Goal: Find specific page/section: Find specific page/section

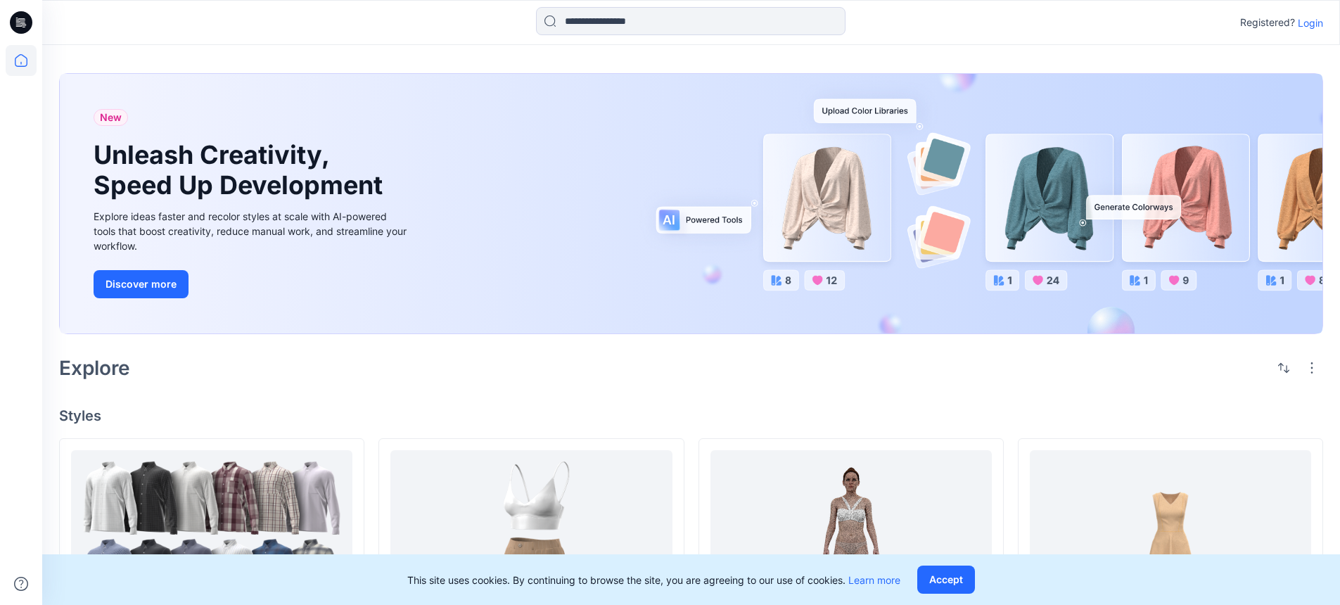
click at [1204, 23] on p "Login" at bounding box center [1310, 22] width 25 height 15
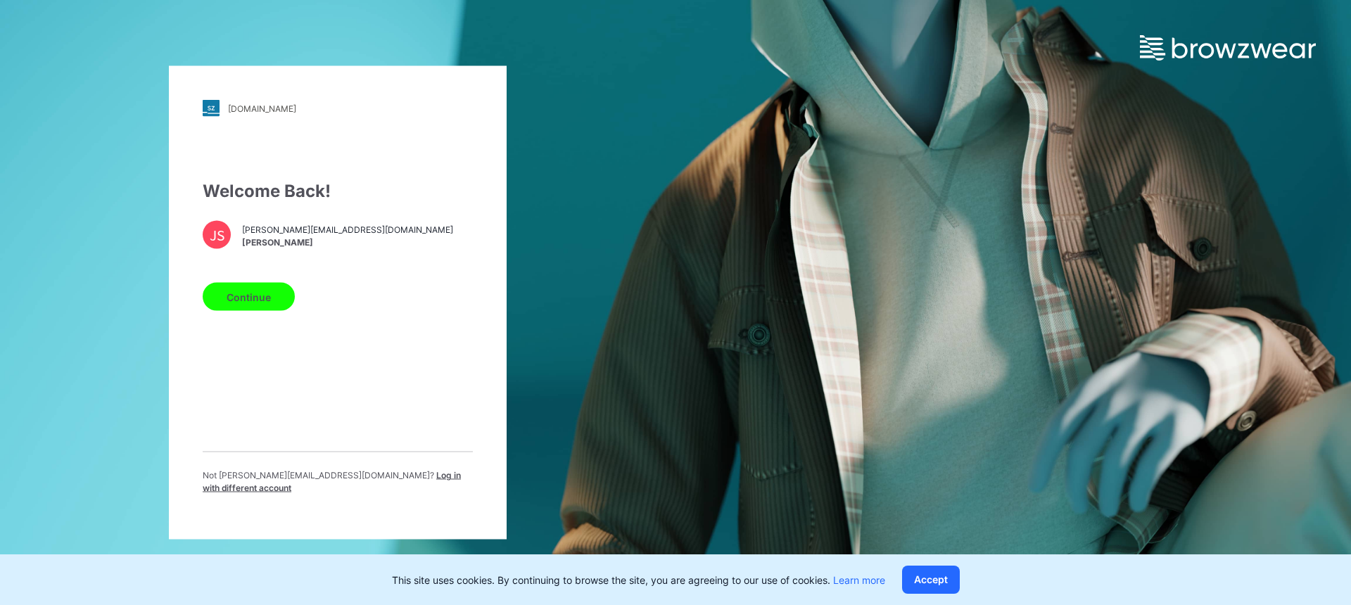
click at [262, 288] on button "Continue" at bounding box center [249, 297] width 92 height 28
click at [264, 297] on button "Continue" at bounding box center [249, 297] width 92 height 28
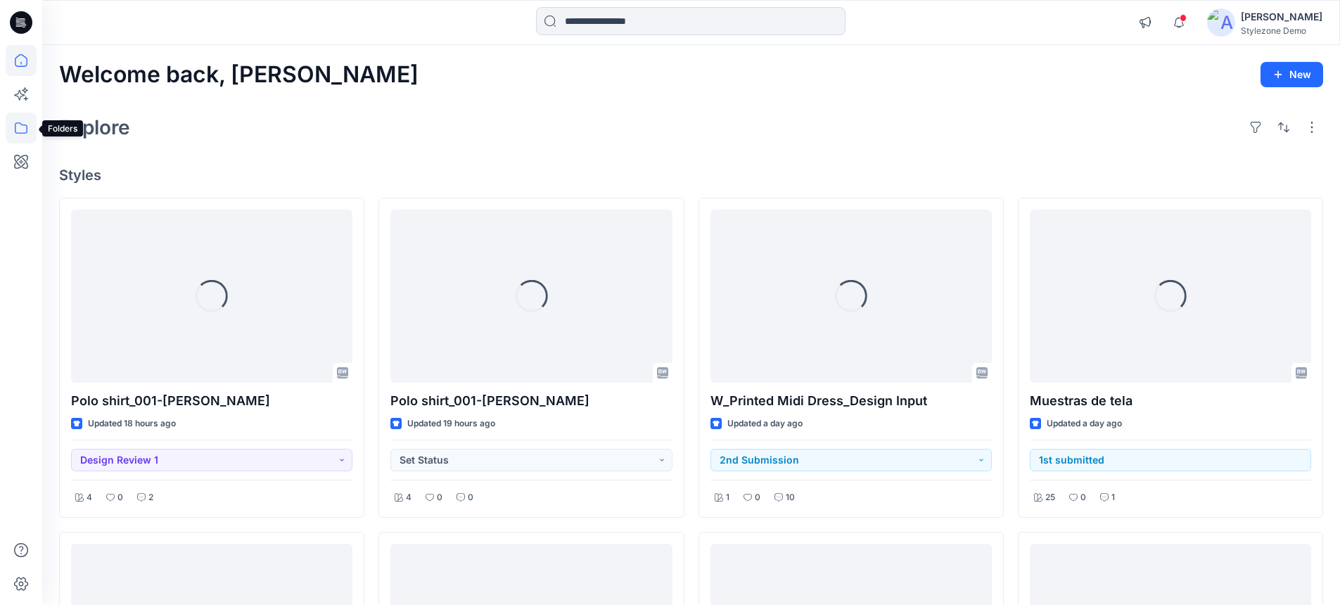
click at [25, 129] on icon at bounding box center [21, 128] width 31 height 31
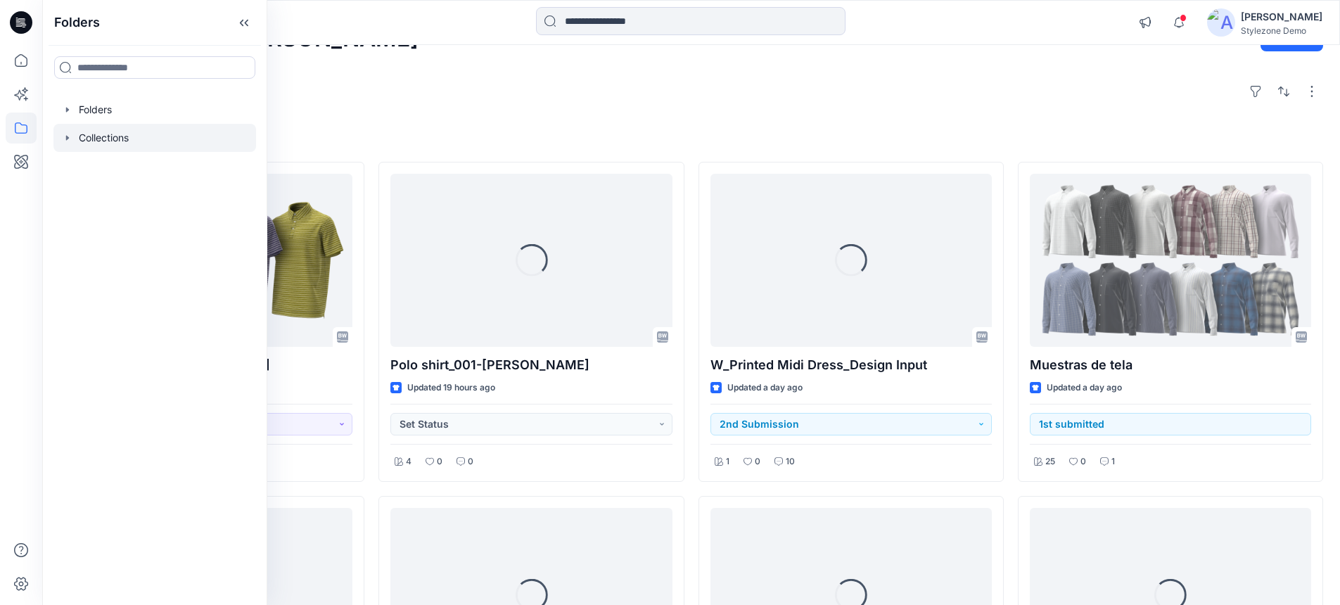
scroll to position [44, 0]
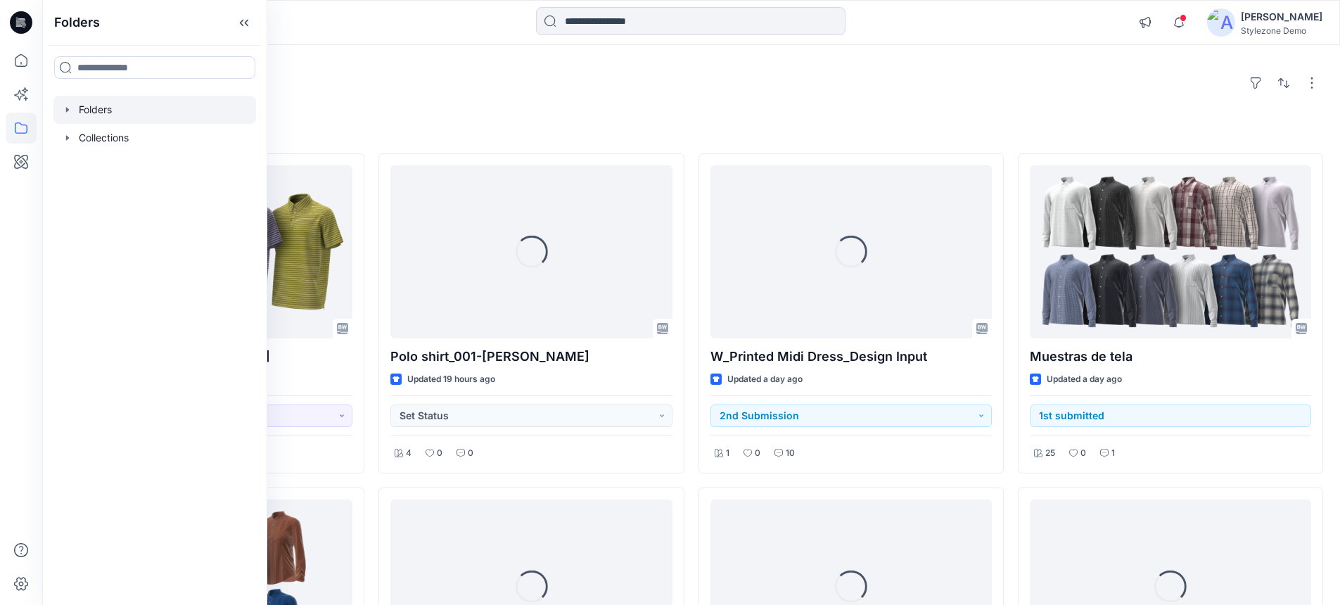
click at [65, 109] on icon "button" at bounding box center [67, 109] width 11 height 11
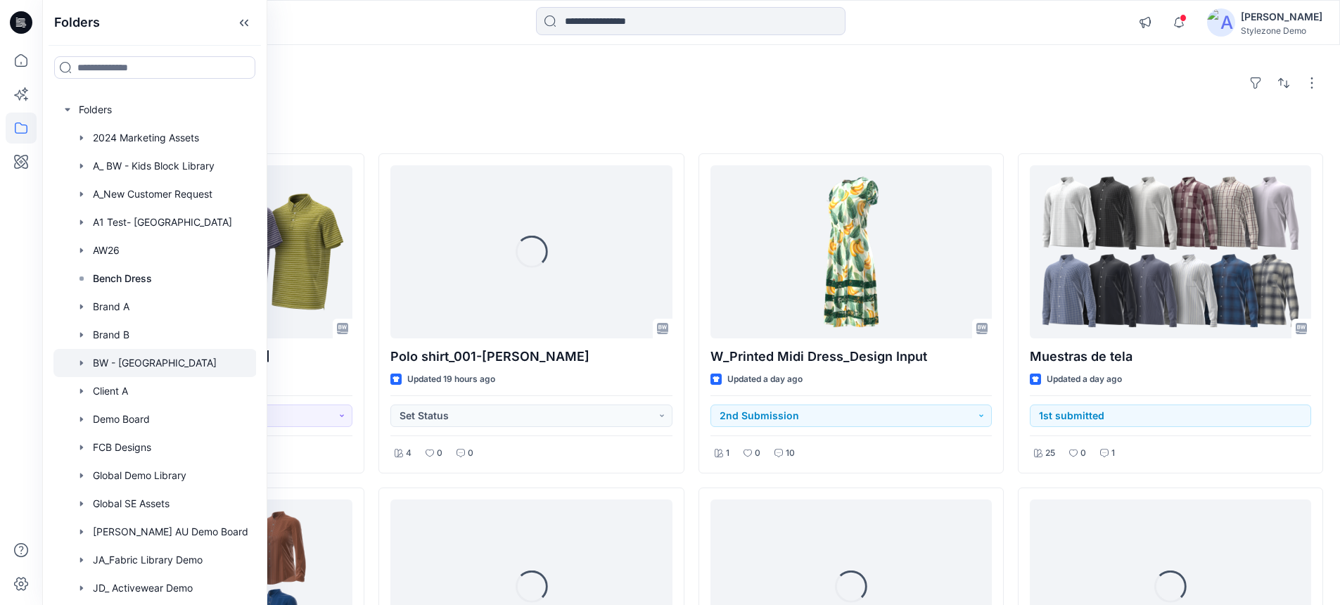
click at [137, 367] on div at bounding box center [154, 363] width 203 height 28
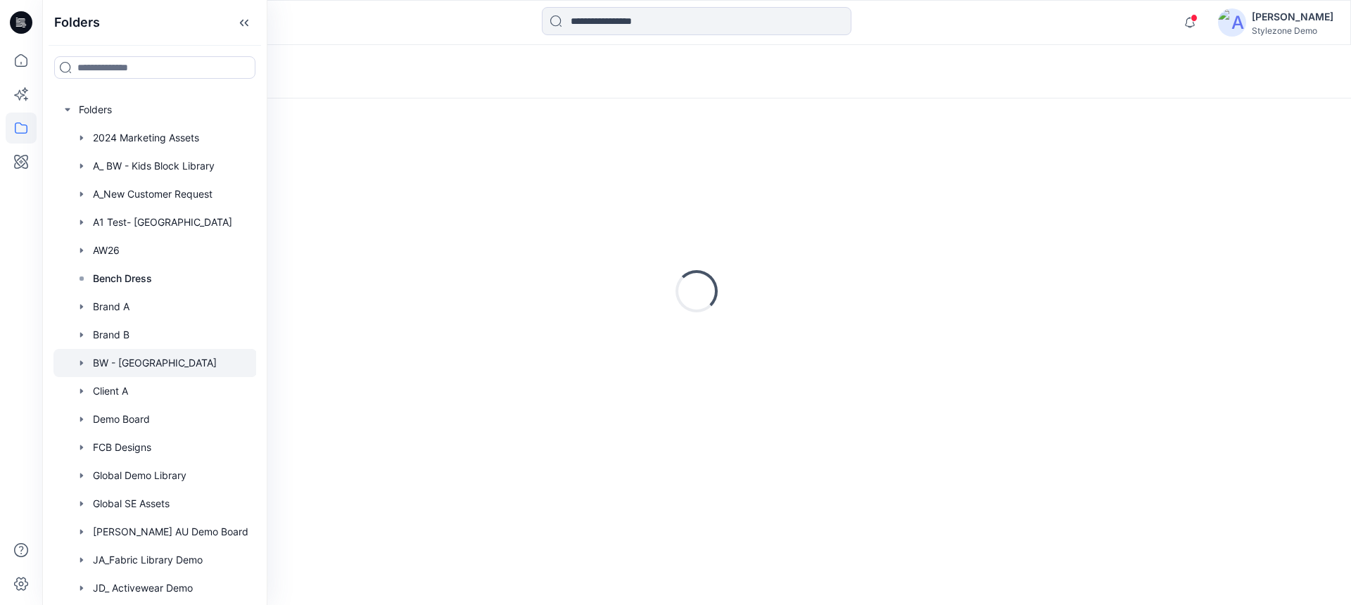
click at [818, 90] on div "Loading..." at bounding box center [696, 71] width 1308 height 53
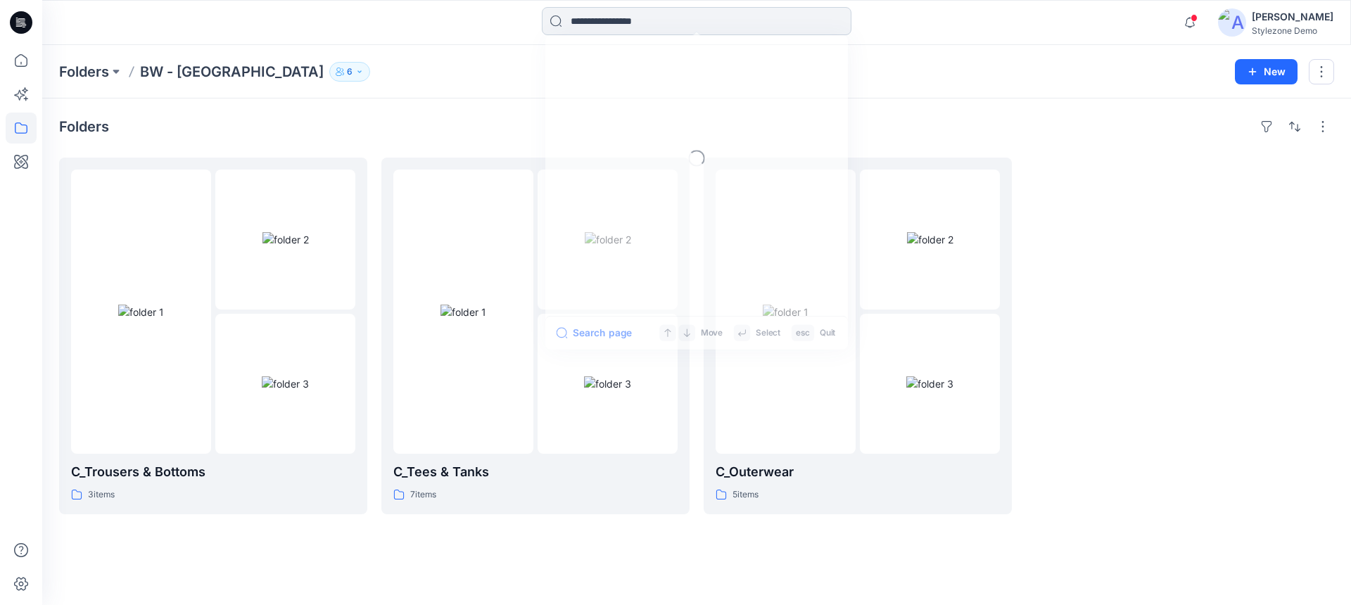
click at [722, 18] on input at bounding box center [696, 21] width 309 height 28
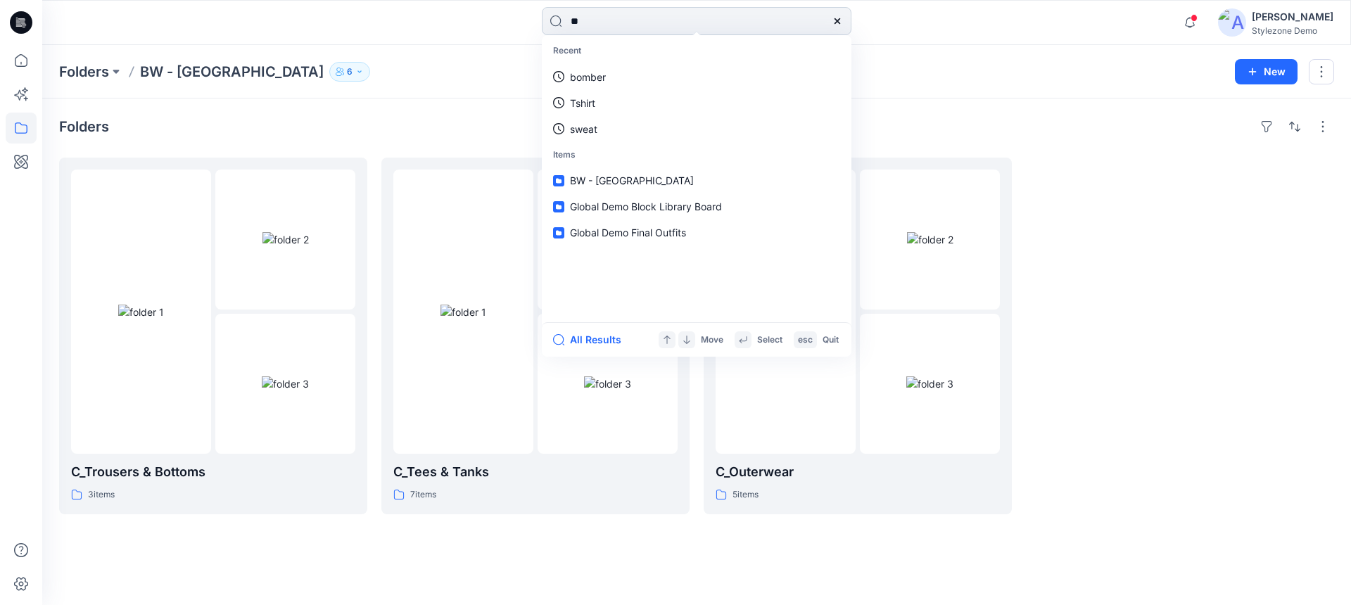
type input "***"
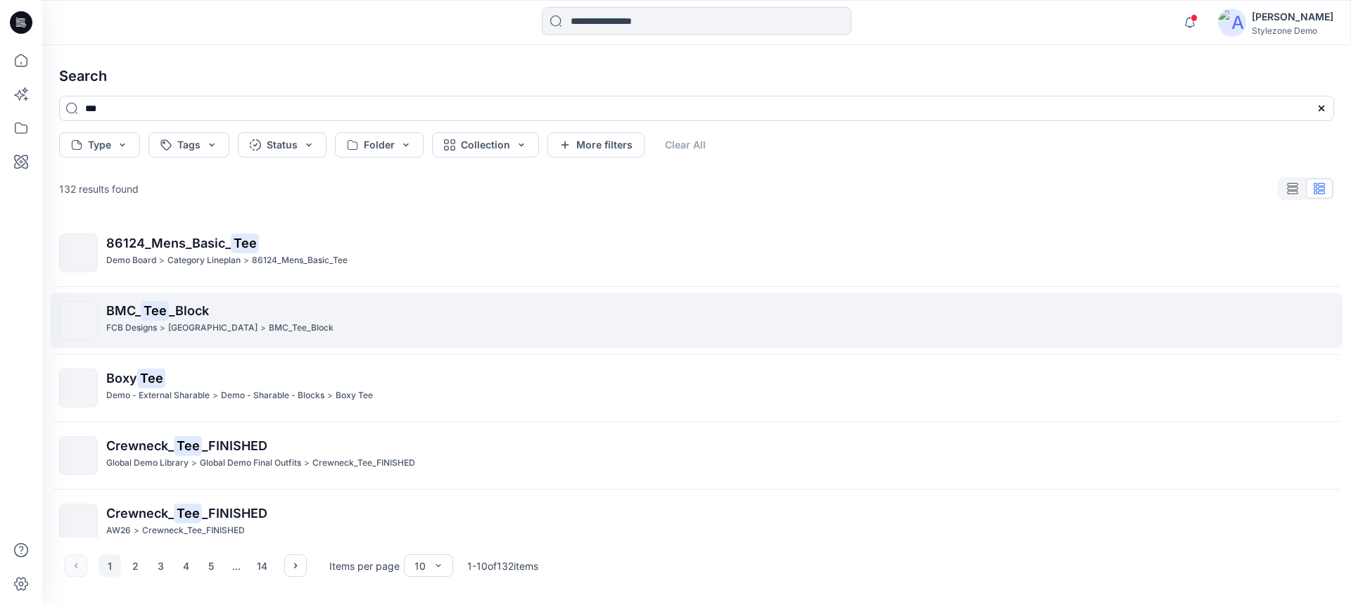
click at [196, 307] on span "_Block" at bounding box center [189, 310] width 40 height 15
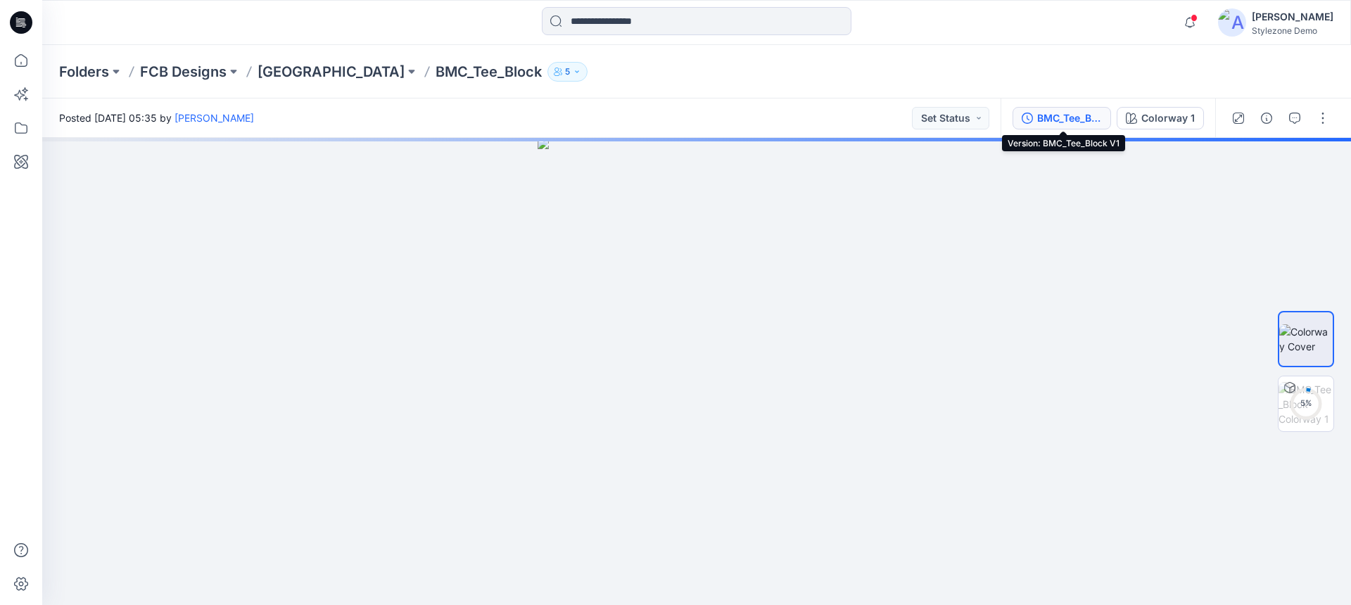
click at [1083, 120] on div "BMC_Tee_Block V1" at bounding box center [1069, 117] width 65 height 15
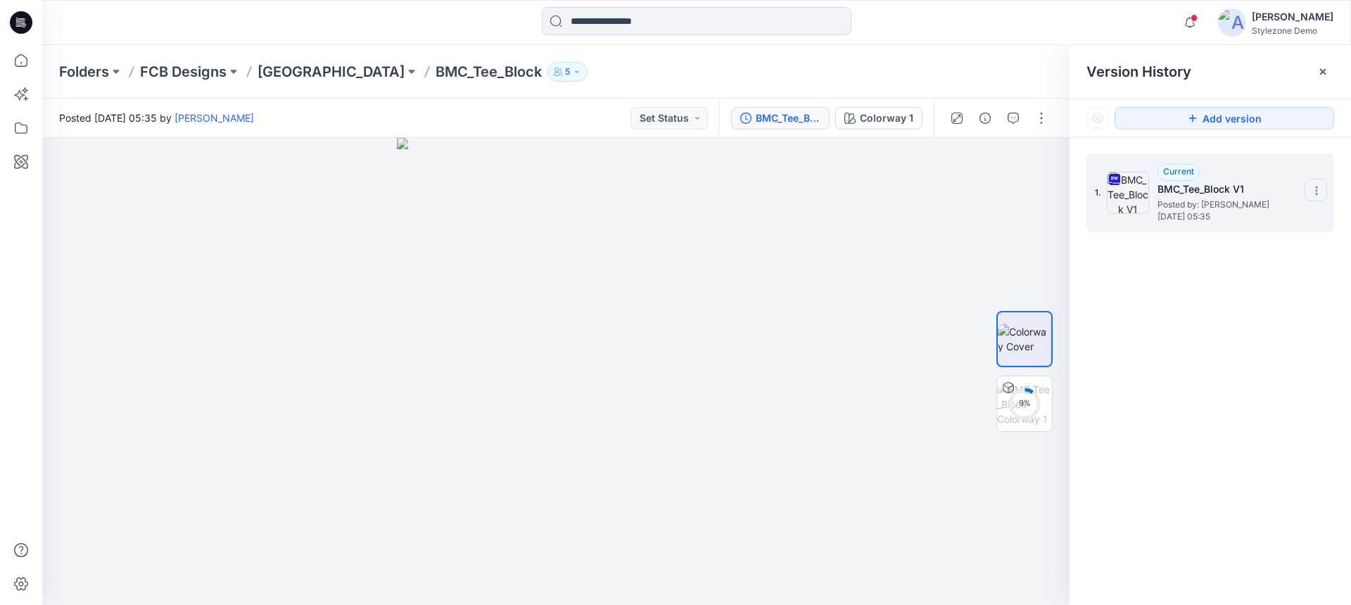
click at [1310, 191] on icon at bounding box center [1315, 190] width 11 height 11
click at [1324, 70] on icon at bounding box center [1323, 72] width 6 height 6
